Goal: Information Seeking & Learning: Find specific fact

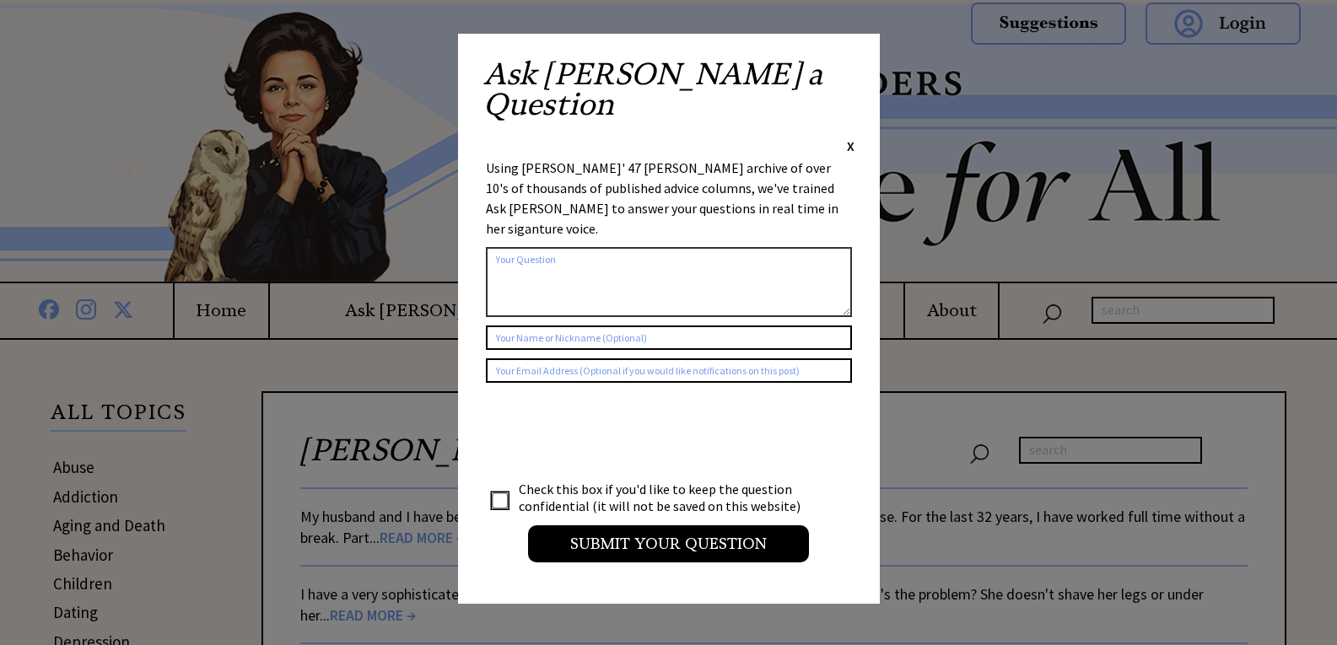
click at [850, 137] on span "X" at bounding box center [851, 145] width 8 height 17
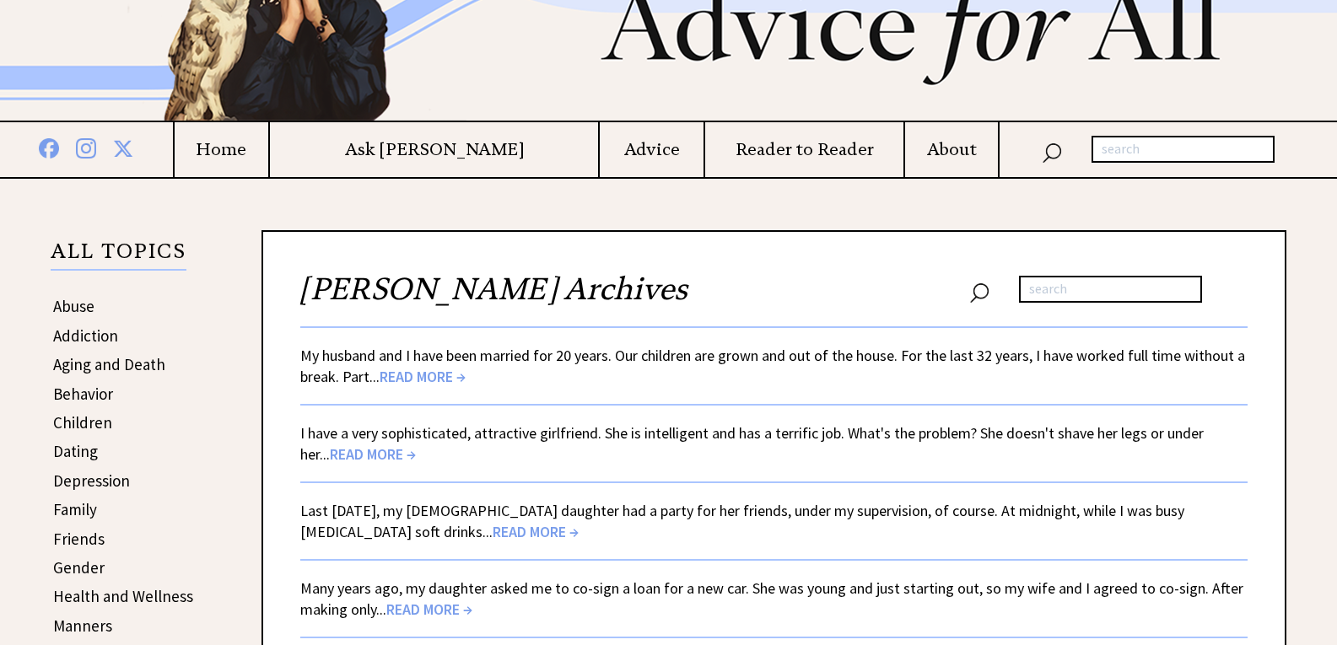
scroll to position [169, 0]
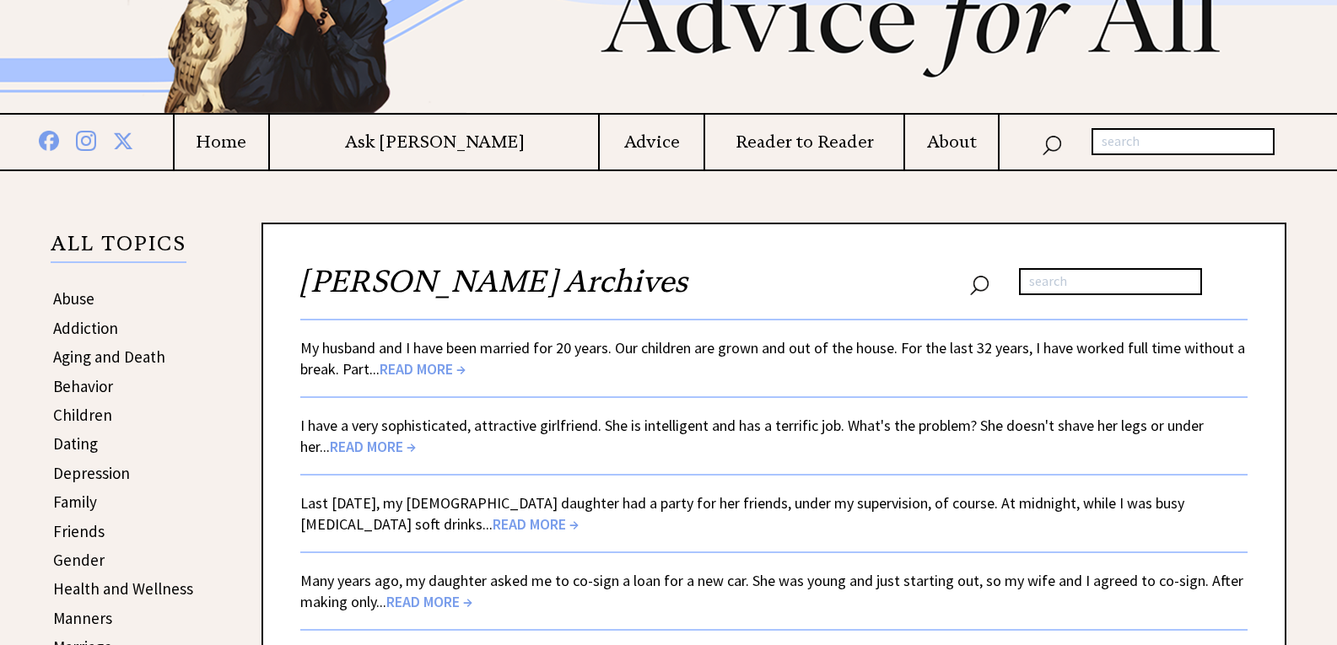
click at [1086, 291] on input "text" at bounding box center [1110, 281] width 183 height 27
type input "clinton foreign policy"
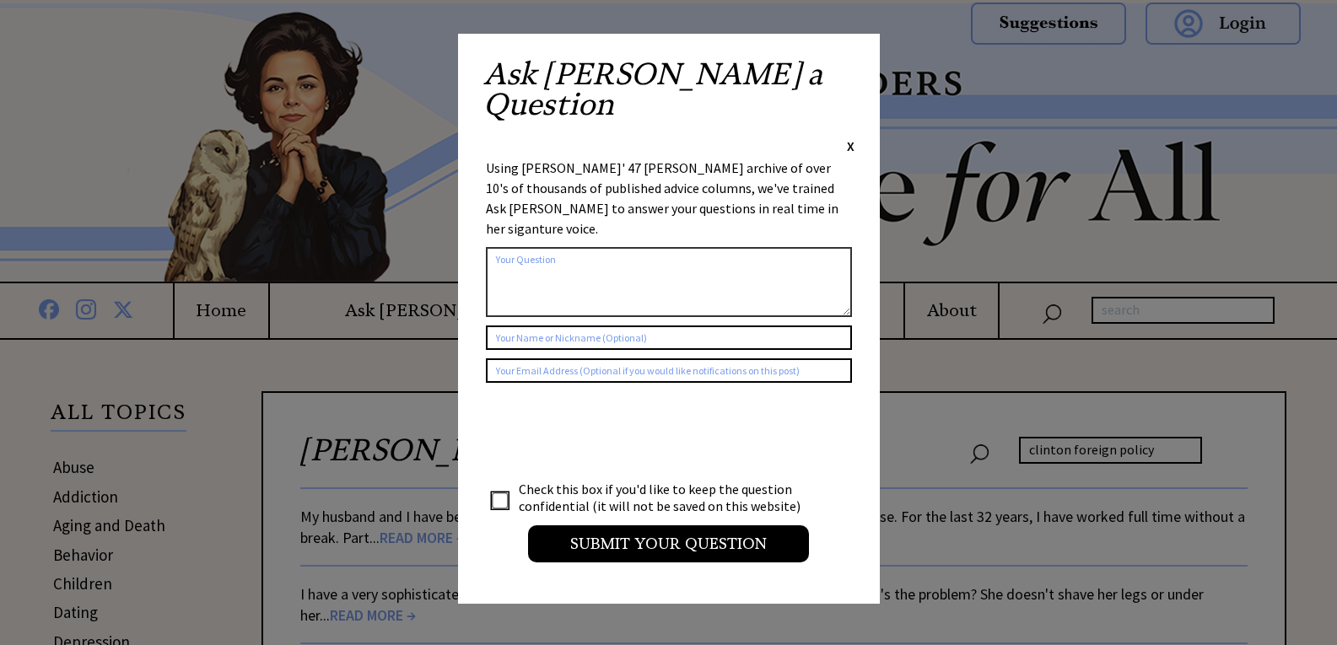
scroll to position [169, 0]
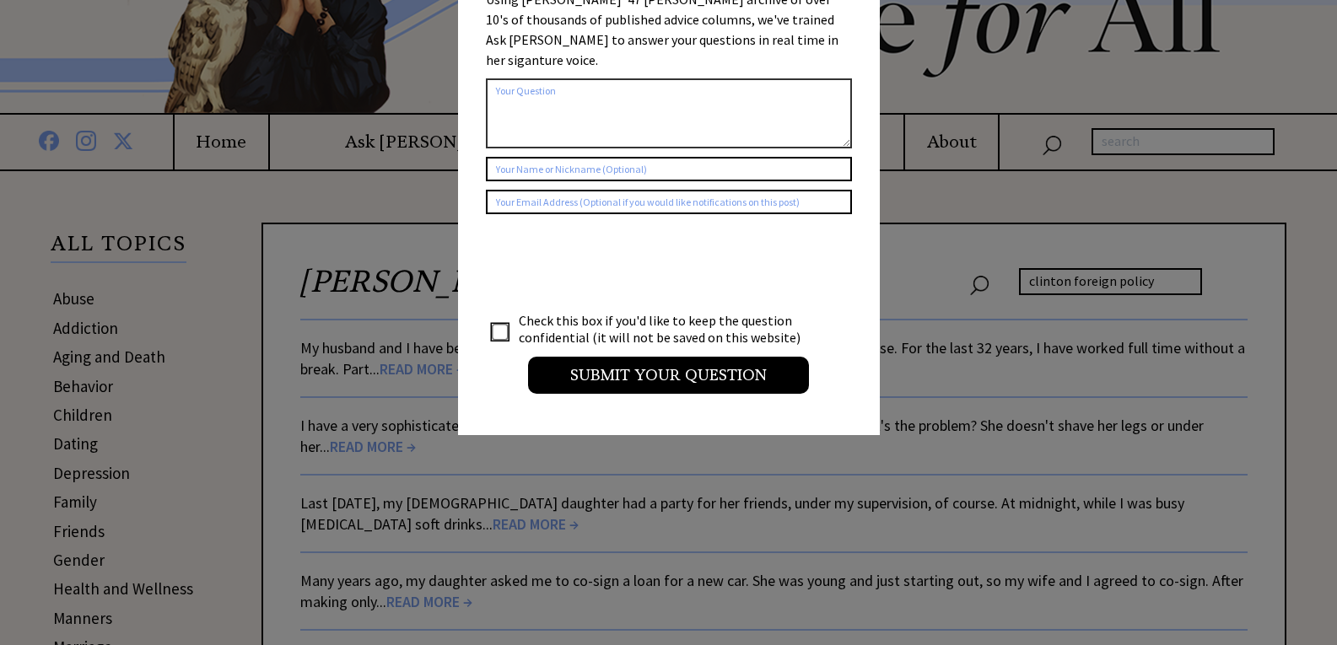
click at [851, 78] on textarea at bounding box center [669, 113] width 366 height 70
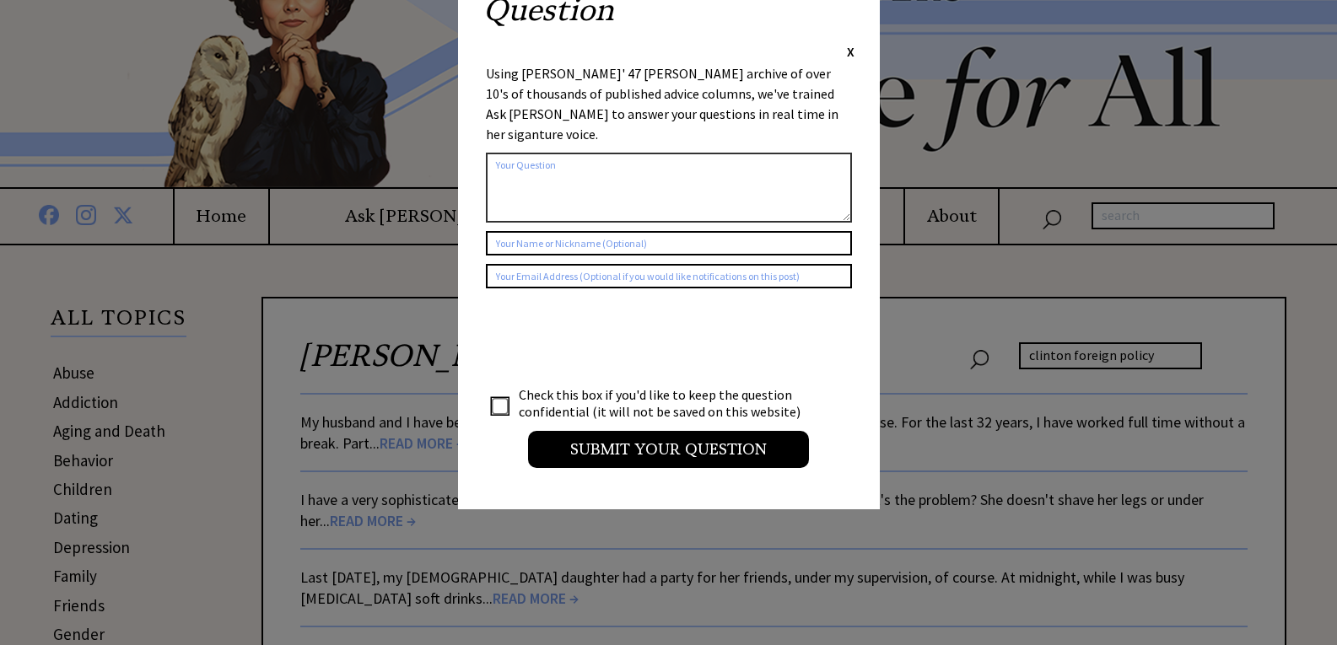
scroll to position [0, 0]
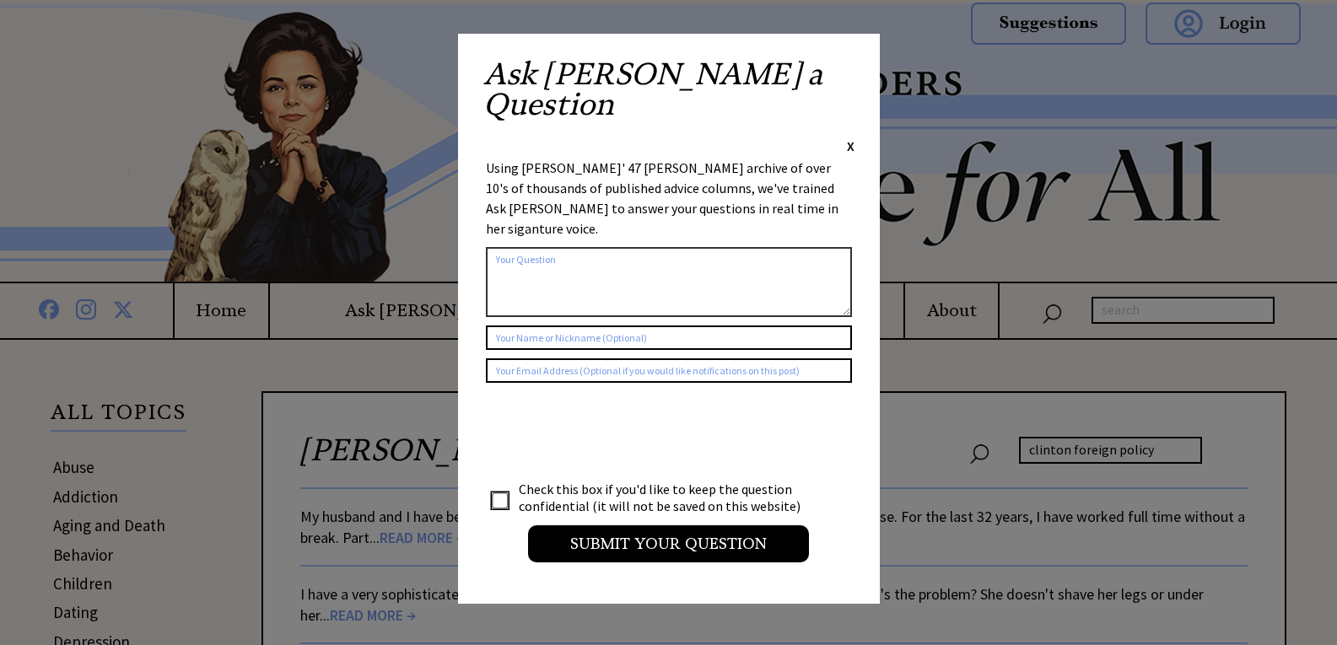
click at [849, 137] on span "X" at bounding box center [851, 145] width 8 height 17
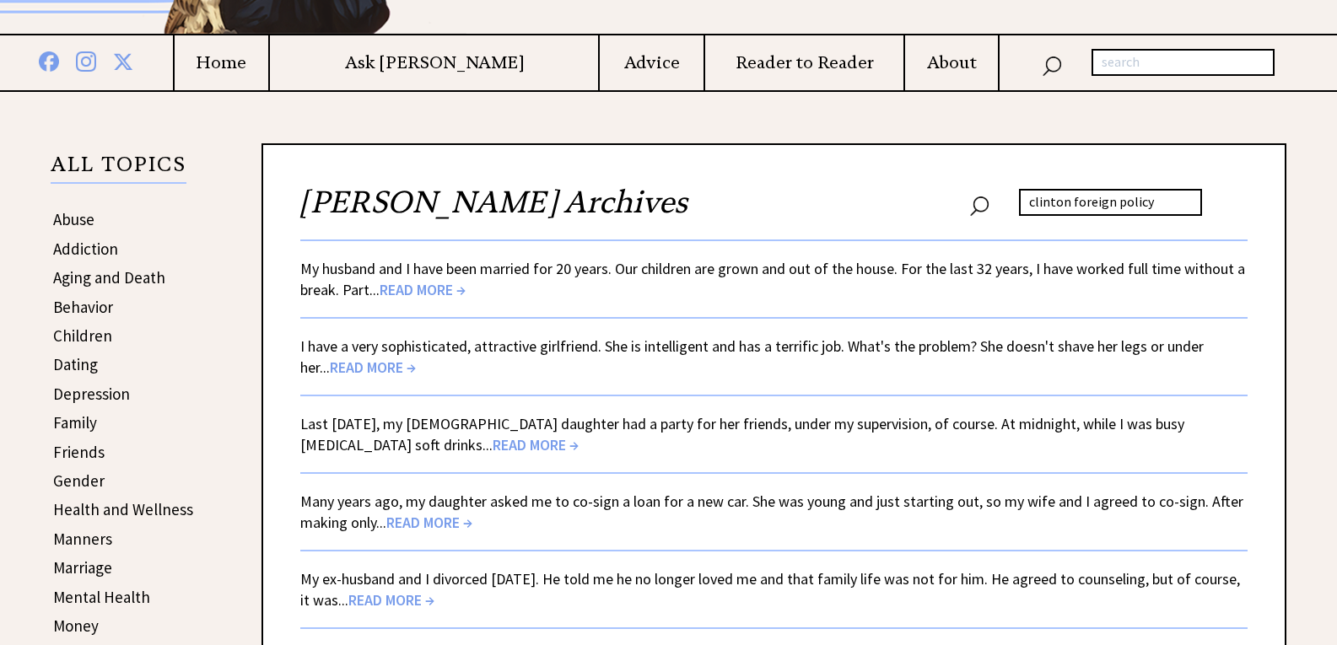
scroll to position [197, 0]
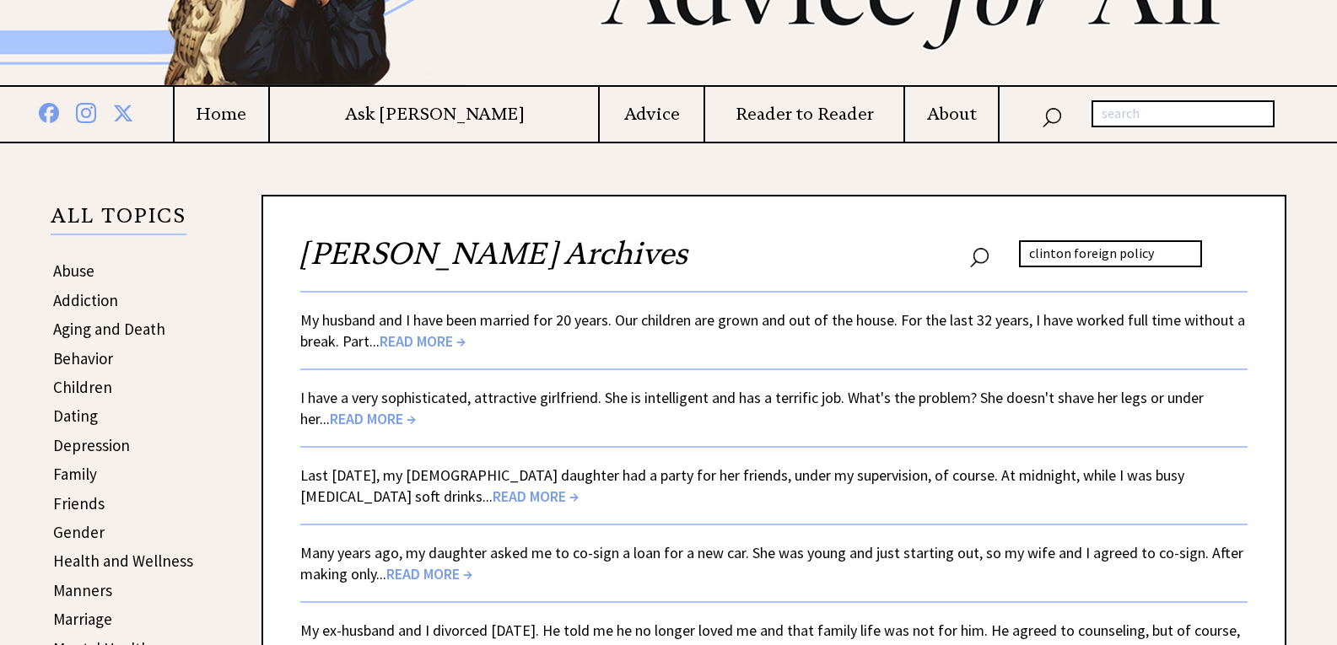
click at [1124, 259] on input "clinton foreign policy" at bounding box center [1110, 253] width 183 height 27
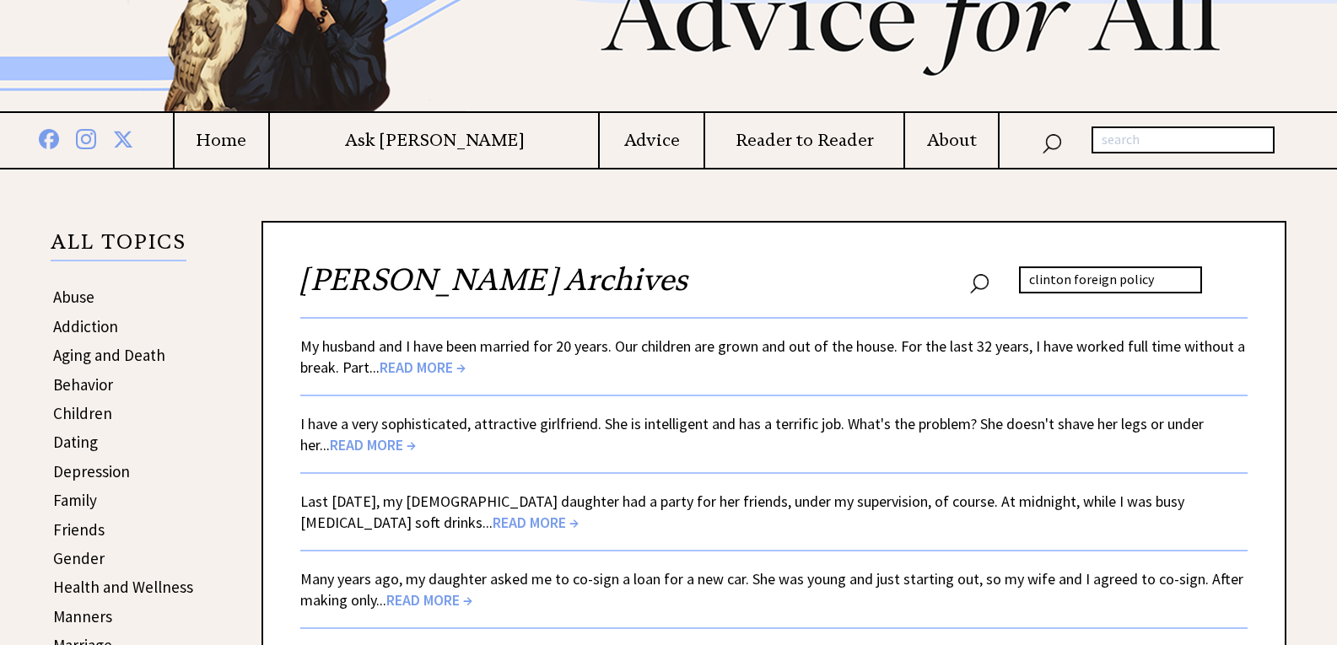
scroll to position [112, 0]
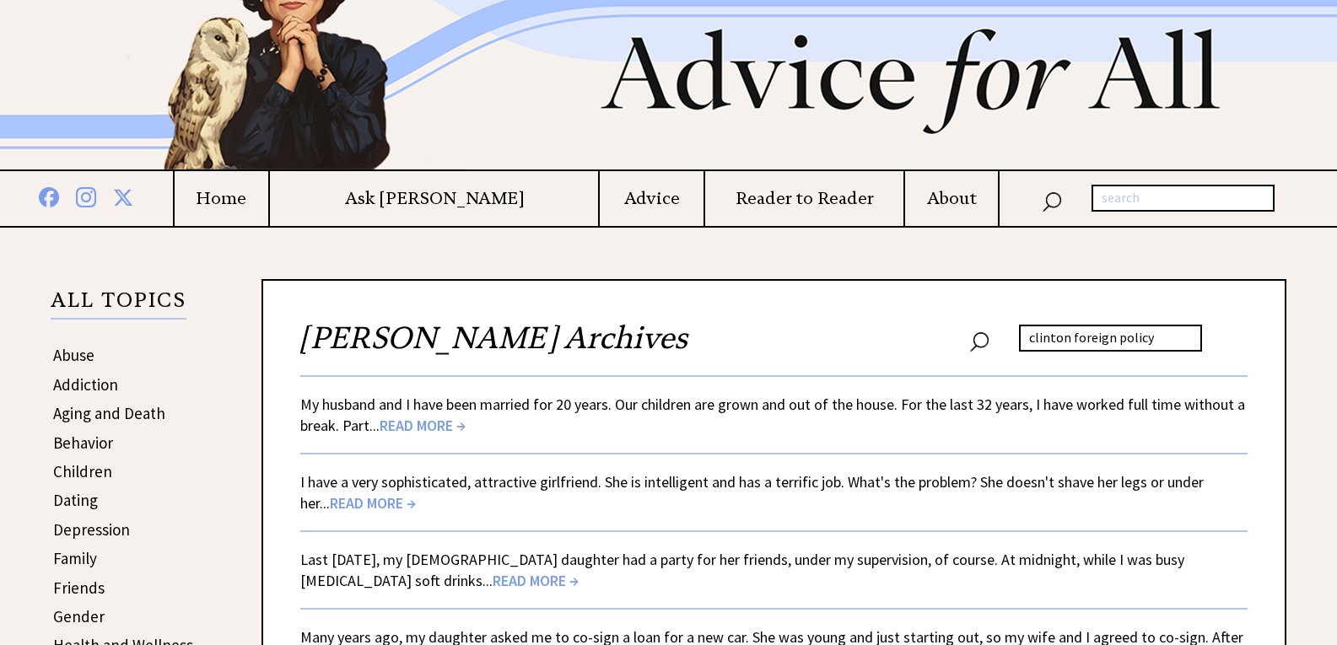
click at [1165, 204] on input "text" at bounding box center [1183, 198] width 183 height 27
type input "clinton"
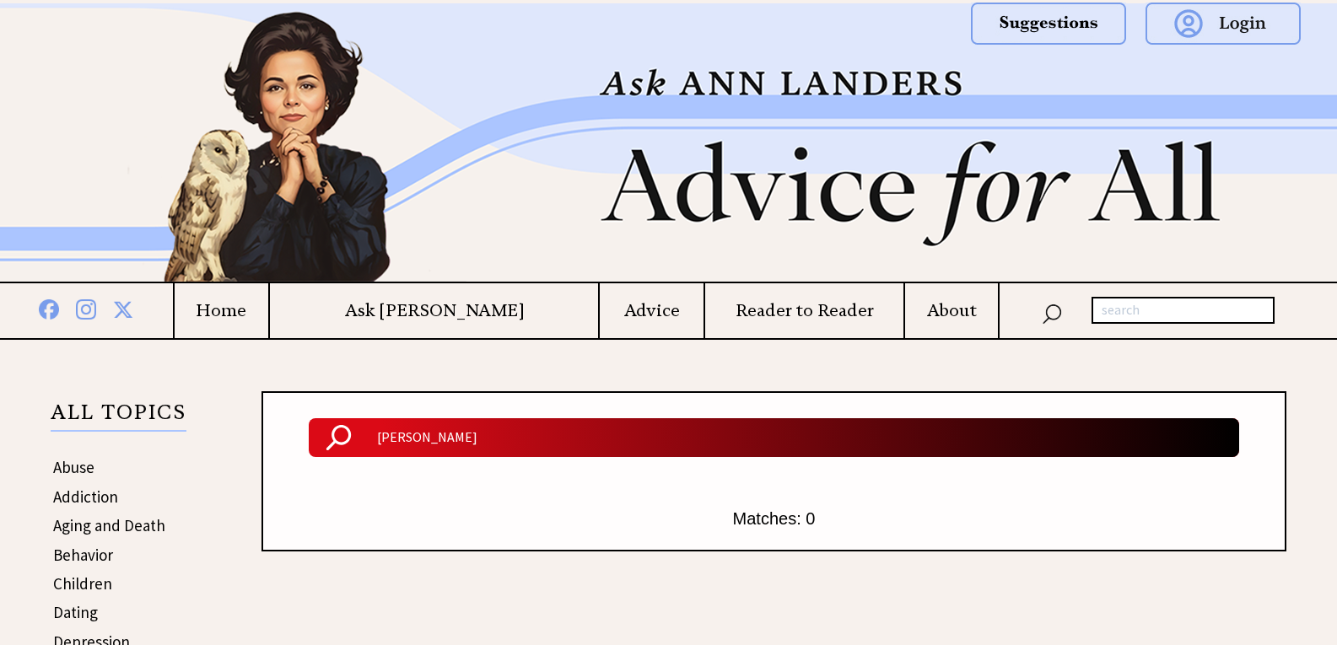
click at [1222, 24] on img at bounding box center [1223, 24] width 155 height 42
click at [610, 317] on h4 "Advice" at bounding box center [651, 310] width 103 height 21
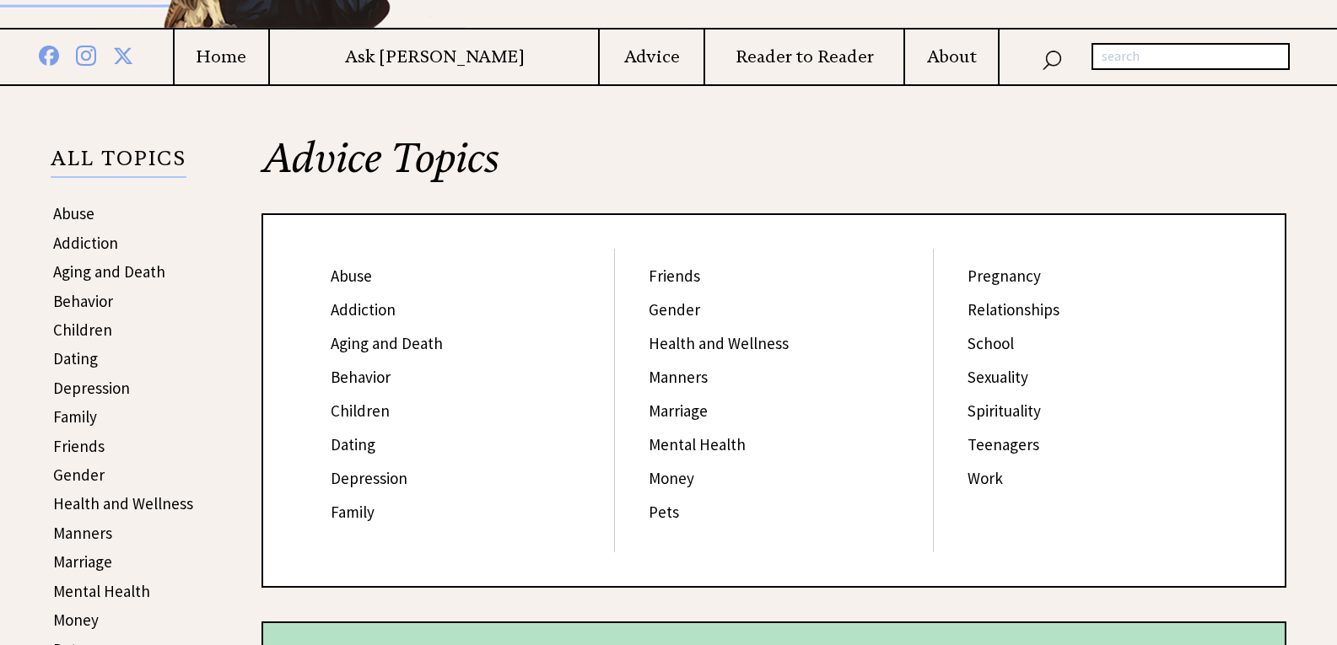
scroll to position [253, 0]
click at [474, 63] on h4 "Ask [PERSON_NAME]" at bounding box center [434, 57] width 328 height 21
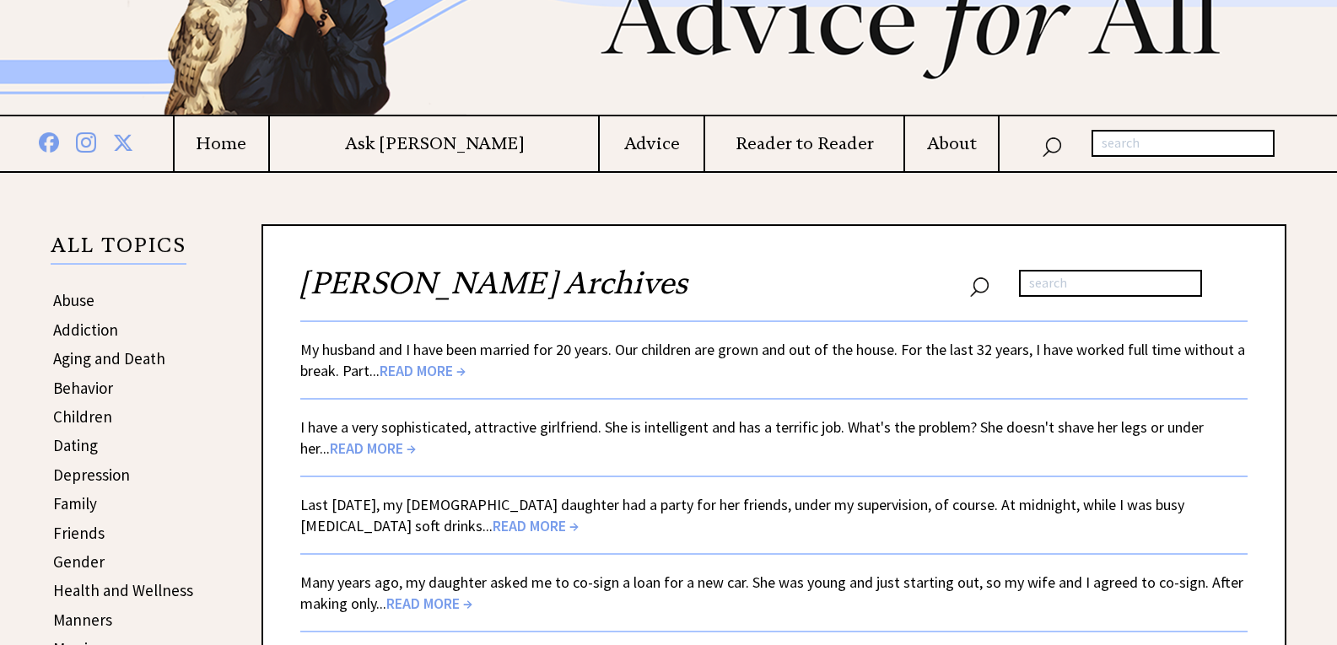
scroll to position [169, 0]
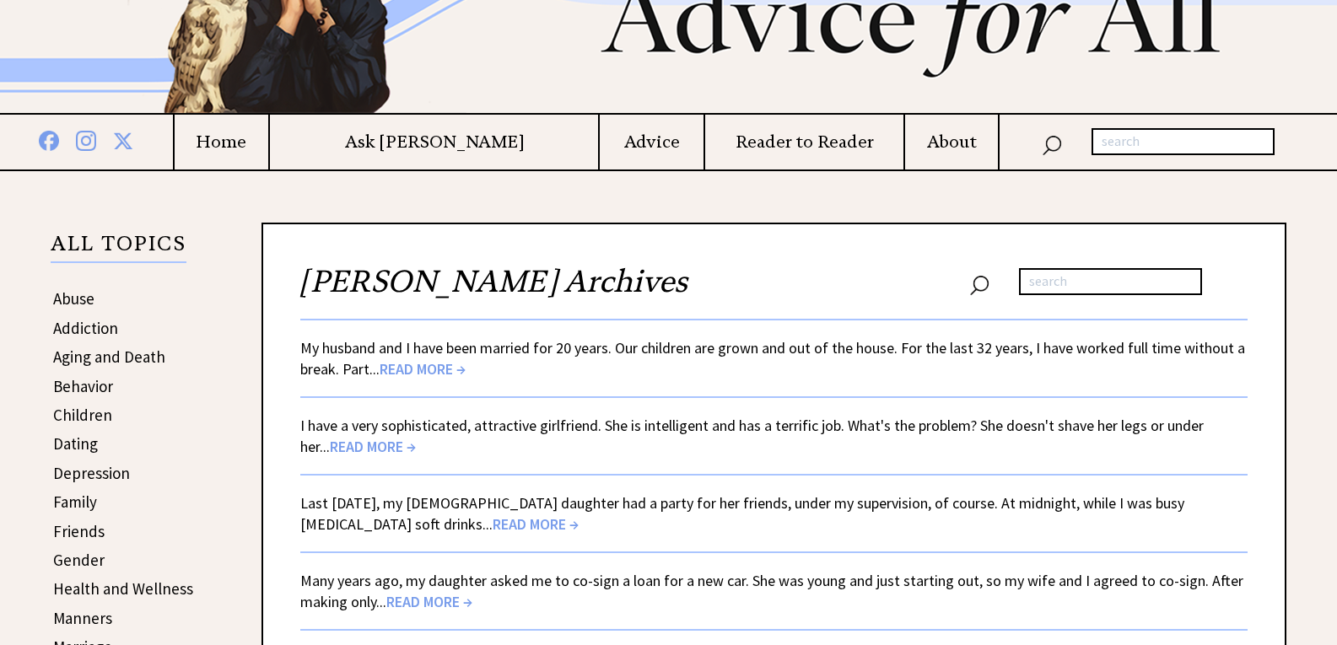
click at [1166, 141] on input "text" at bounding box center [1183, 141] width 183 height 27
type input "june 10 1993"
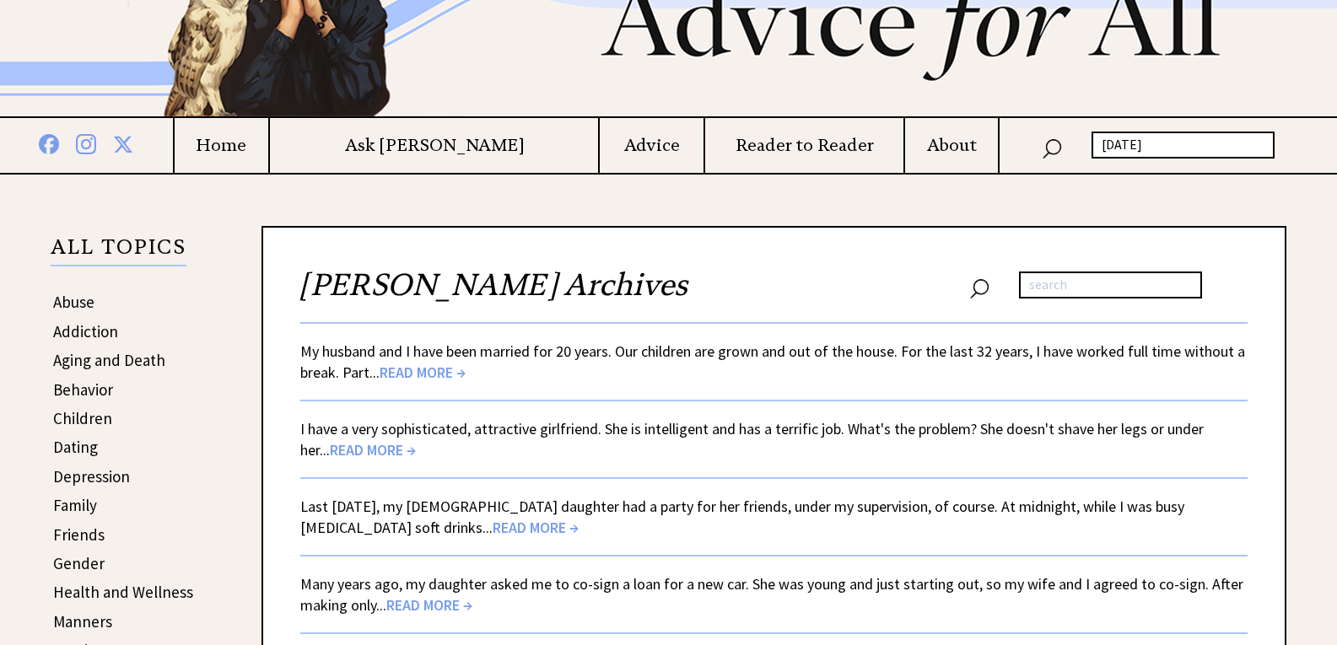
scroll to position [169, 0]
